Goal: Obtain resource: Download file/media

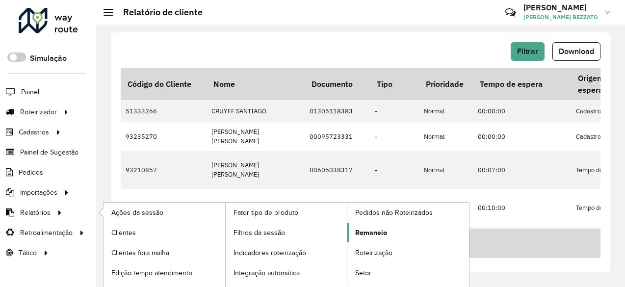
click at [367, 228] on span "Romaneio" at bounding box center [371, 233] width 32 height 10
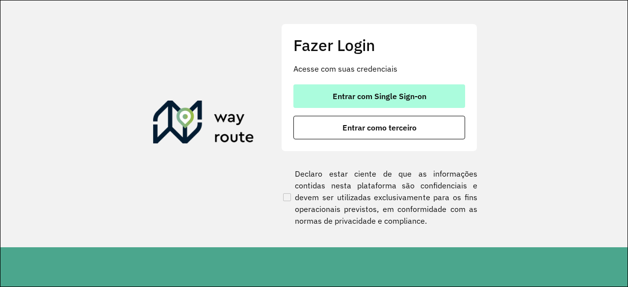
click at [425, 90] on button "Entrar com Single Sign-on" at bounding box center [379, 96] width 172 height 24
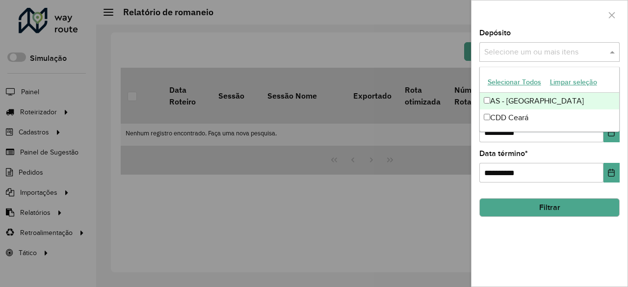
click at [590, 55] on input "text" at bounding box center [545, 53] width 126 height 12
click at [519, 82] on button "Selecionar Todos" at bounding box center [514, 82] width 62 height 15
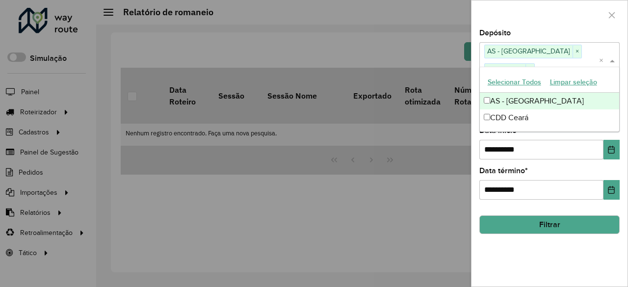
click at [557, 21] on div at bounding box center [549, 14] width 156 height 29
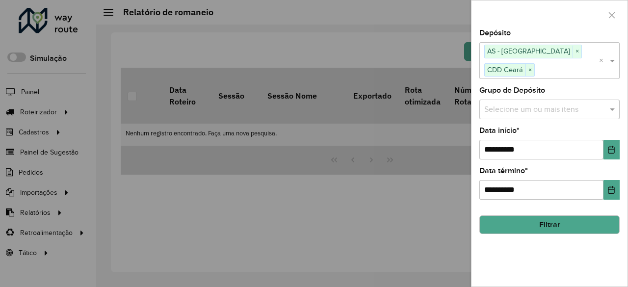
click at [533, 215] on button "Filtrar" at bounding box center [549, 224] width 140 height 19
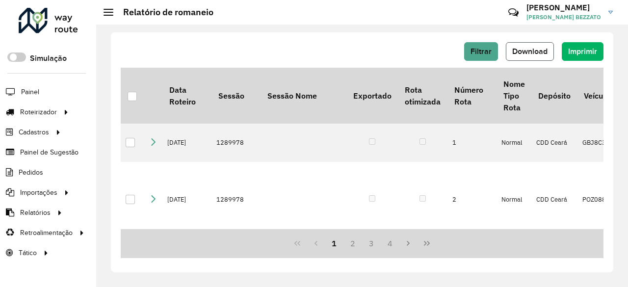
click at [538, 51] on span "Download" at bounding box center [529, 51] width 35 height 8
